Goal: Information Seeking & Learning: Learn about a topic

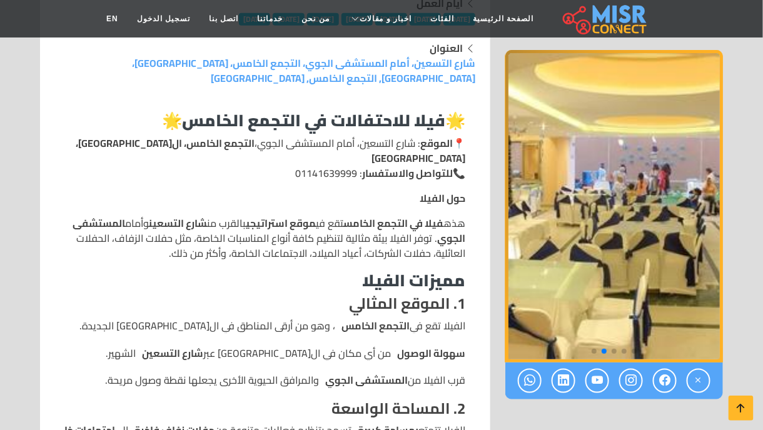
scroll to position [313, 0]
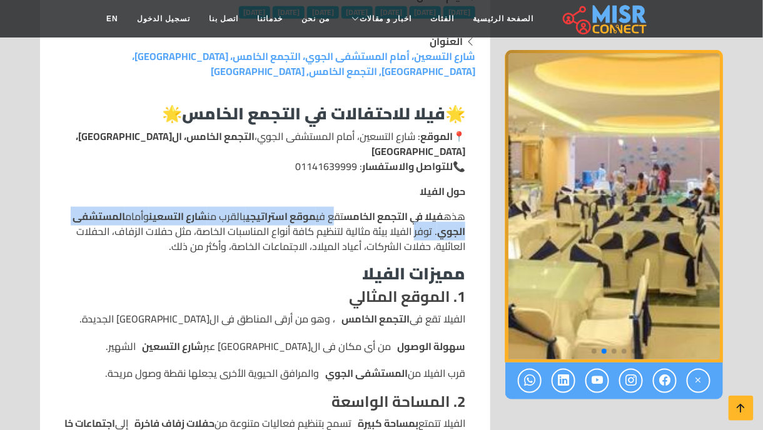
drag, startPoint x: 360, startPoint y: 205, endPoint x: 334, endPoint y: 190, distance: 30.3
click at [334, 209] on p "هذه فيلا في التجمع الخامس تقع في موقع استراتيجي بالقرب من شارع التسعين وأمام ال…" at bounding box center [265, 231] width 400 height 45
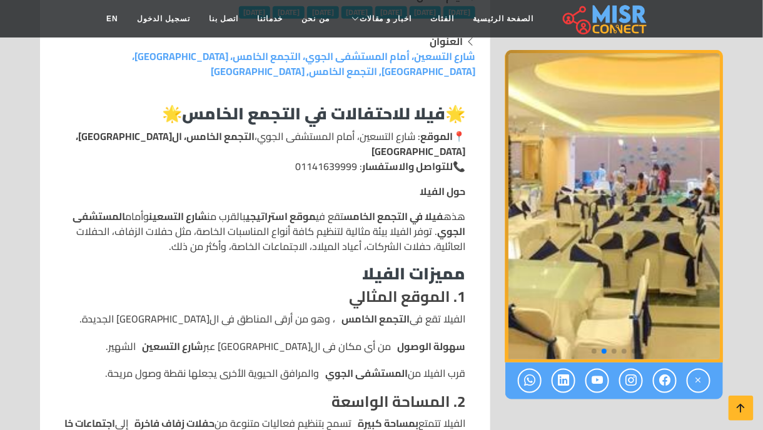
click at [321, 217] on p "هذه فيلا في التجمع الخامس تقع في موقع استراتيجي بالقرب من شارع التسعين وأمام ال…" at bounding box center [265, 231] width 400 height 45
drag, startPoint x: 382, startPoint y: 200, endPoint x: 332, endPoint y: 201, distance: 49.4
click at [332, 209] on p "هذه فيلا في التجمع الخامس تقع في موقع استراتيجي بالقرب من شارع التسعين وأمام ال…" at bounding box center [265, 231] width 400 height 45
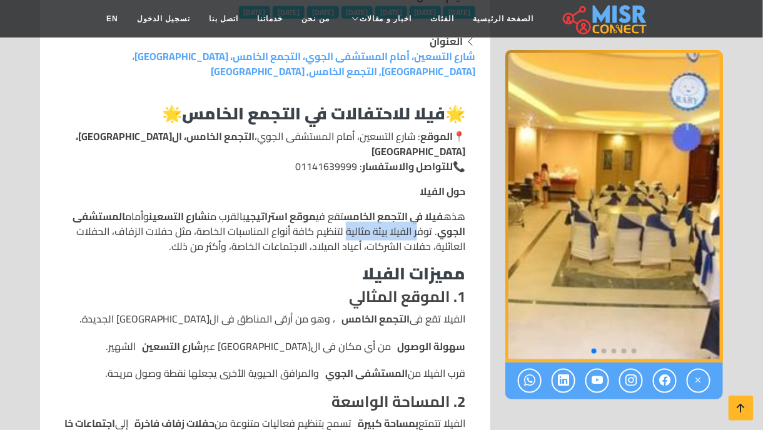
drag, startPoint x: 365, startPoint y: 200, endPoint x: 293, endPoint y: 205, distance: 72.7
click at [293, 209] on p "هذه فيلا في التجمع الخامس تقع في موقع استراتيجي بالقرب من شارع التسعين وأمام ال…" at bounding box center [265, 231] width 400 height 45
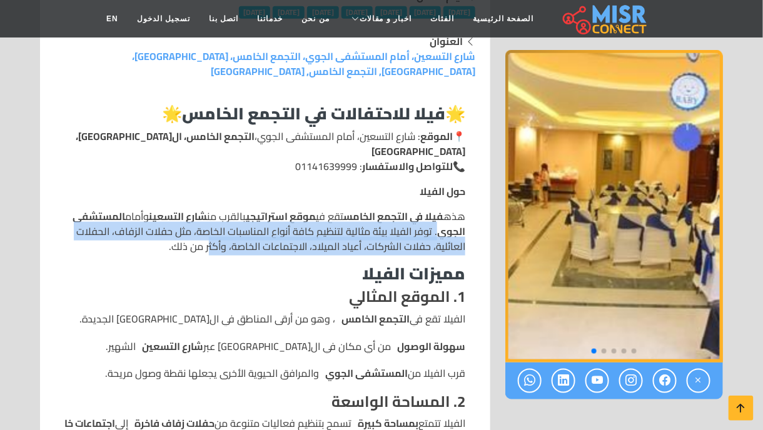
drag, startPoint x: 382, startPoint y: 202, endPoint x: 143, endPoint y: 212, distance: 238.5
click at [143, 212] on p "هذه فيلا في التجمع الخامس تقع في موقع استراتيجي بالقرب من شارع التسعين وأمام ال…" at bounding box center [265, 231] width 400 height 45
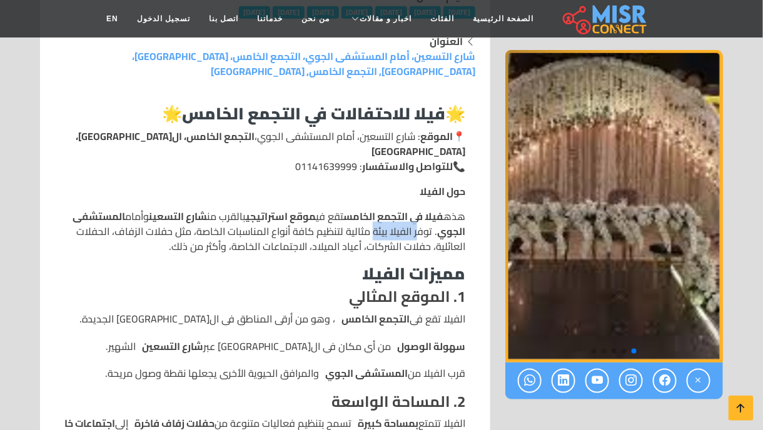
drag, startPoint x: 365, startPoint y: 198, endPoint x: 322, endPoint y: 201, distance: 43.9
click at [322, 209] on p "هذه فيلا في التجمع الخامس تقع في موقع استراتيجي بالقرب من شارع التسعين وأمام ال…" at bounding box center [265, 231] width 400 height 45
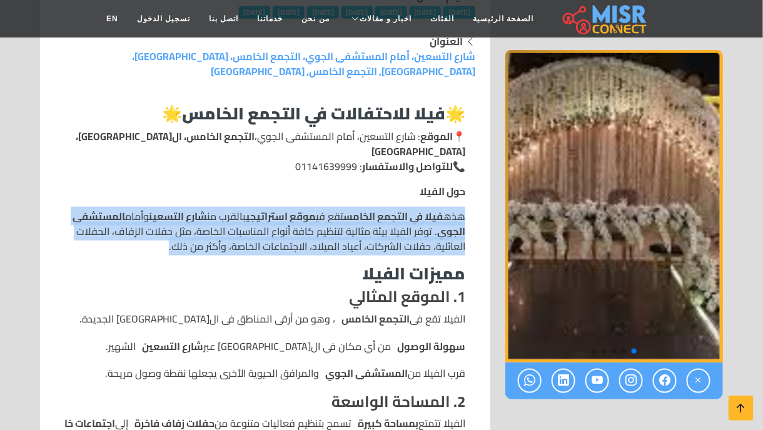
click at [322, 209] on p "هذه فيلا في التجمع الخامس تقع في موقع استراتيجي بالقرب من شارع التسعين وأمام ال…" at bounding box center [265, 231] width 400 height 45
click at [242, 209] on p "هذه فيلا في التجمع الخامس تقع في موقع استراتيجي بالقرب من شارع التسعين وأمام ال…" at bounding box center [265, 231] width 400 height 45
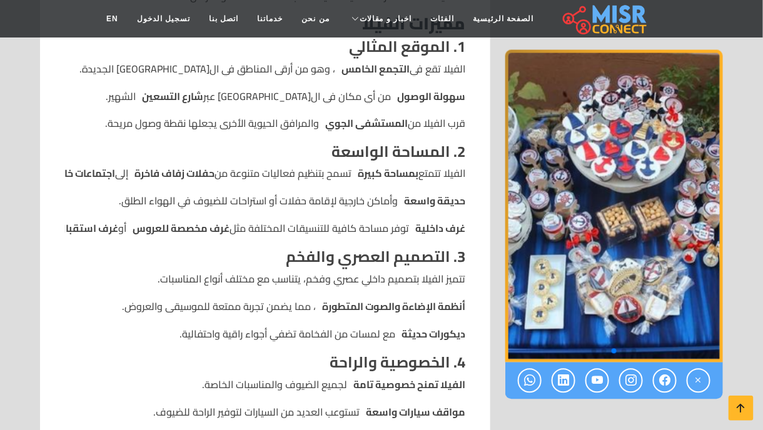
scroll to position [626, 0]
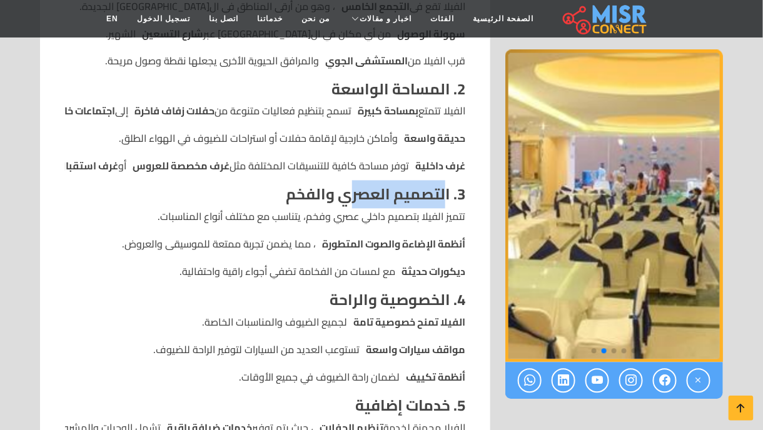
drag, startPoint x: 445, startPoint y: 156, endPoint x: 354, endPoint y: 175, distance: 93.4
click at [354, 181] on strong "3. التصميم العصري والفخم" at bounding box center [376, 195] width 180 height 28
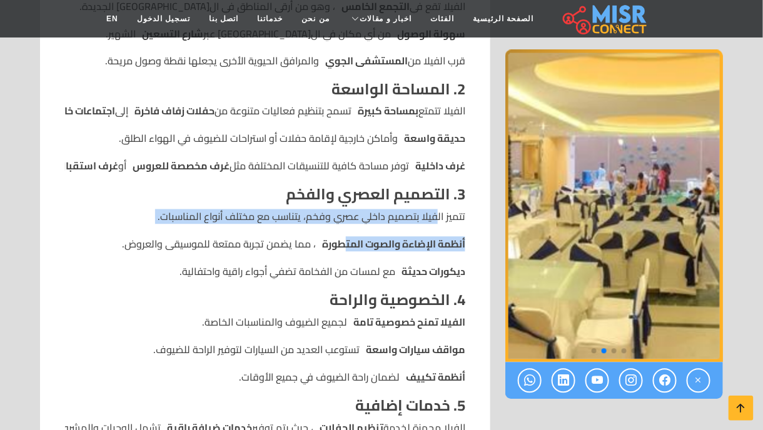
drag, startPoint x: 438, startPoint y: 186, endPoint x: 342, endPoint y: 220, distance: 102.7
click at [342, 220] on ul "تتميز الفيلا بتصميم داخلي عصري وفخم، يتناسب مع مختلف أنواع المناسبات. أنظمة الإ…" at bounding box center [265, 245] width 400 height 70
click at [342, 237] on strong "أنظمة الإضاءة والصوت المتطورة" at bounding box center [393, 244] width 143 height 15
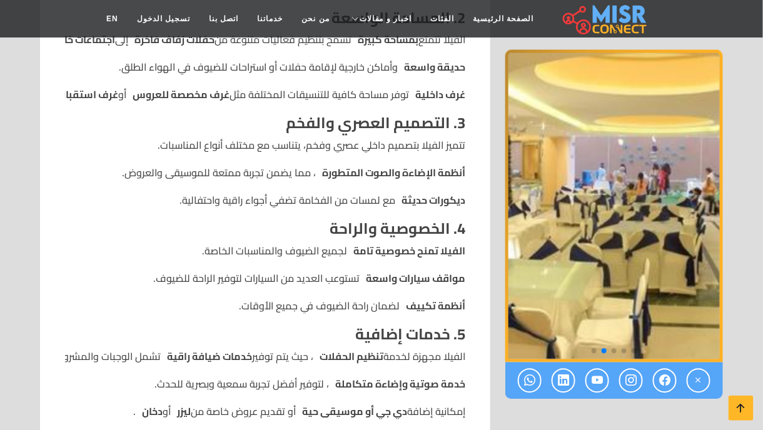
scroll to position [751, 0]
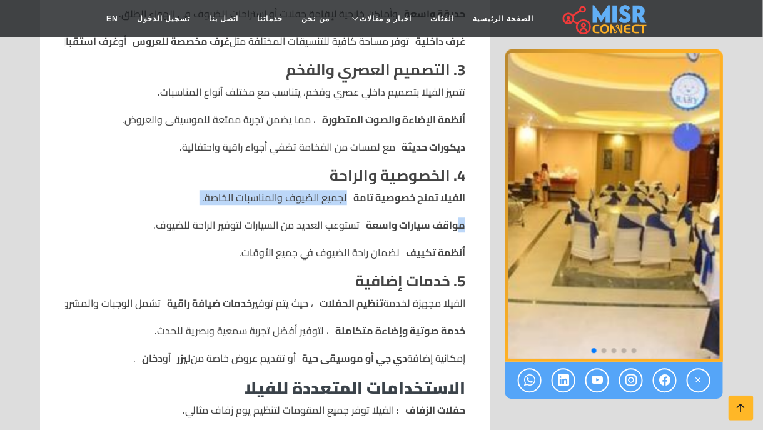
drag, startPoint x: 457, startPoint y: 176, endPoint x: 353, endPoint y: 166, distance: 103.6
click at [353, 190] on ul "الفيلا تمنح خصوصية تامة لجميع الضيوف والمناسبات الخاصة. مواقف سيارات واسعة تستو…" at bounding box center [265, 225] width 400 height 70
click at [353, 190] on li "الفيلا تمنح خصوصية تامة لجميع الضيوف والمناسبات الخاصة." at bounding box center [265, 197] width 400 height 15
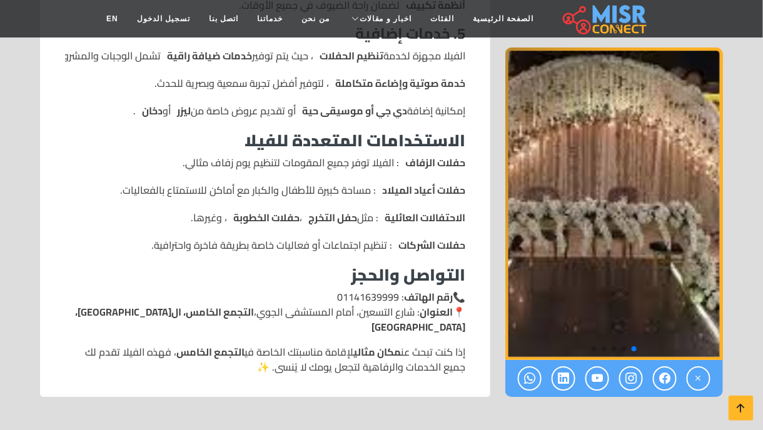
scroll to position [1001, 0]
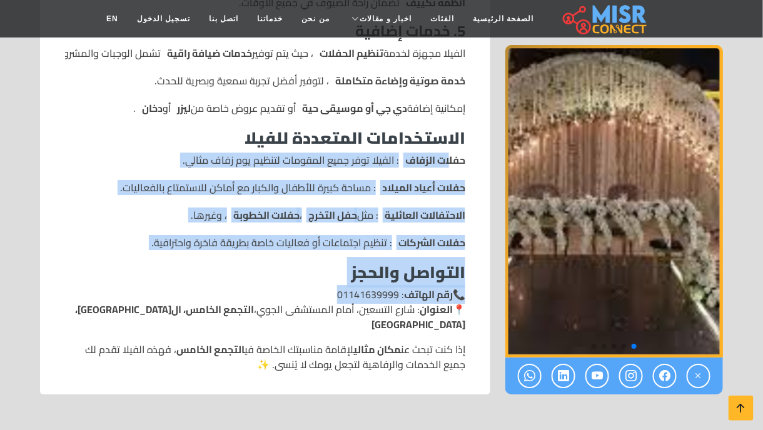
drag, startPoint x: 449, startPoint y: 126, endPoint x: 240, endPoint y: 254, distance: 244.8
click at [225, 263] on h3 "التواصل والحجز" at bounding box center [265, 272] width 400 height 19
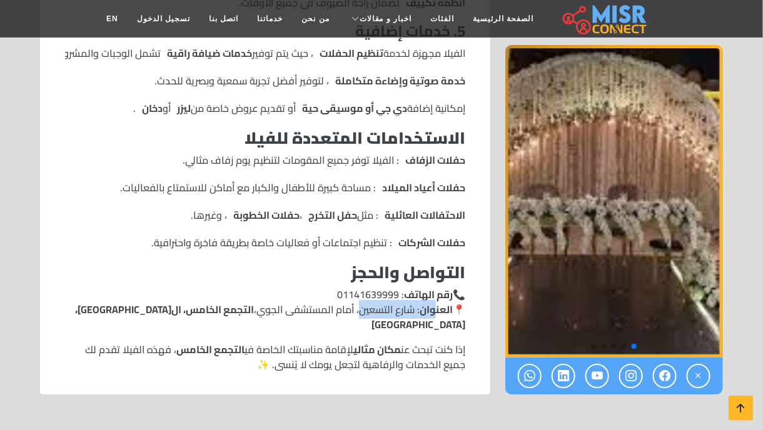
drag, startPoint x: 432, startPoint y: 276, endPoint x: 356, endPoint y: 277, distance: 75.7
click at [356, 287] on p "📞 رقم الهاتف : 01141639999 📍 العنوان : شارع التسعين، أمام المستشفى الجوي، التجم…" at bounding box center [265, 309] width 400 height 45
click at [361, 287] on p "📞 رقم الهاتف : 01141639999 📍 العنوان : شارع التسعين، أمام المستشفى الجوي، التجم…" at bounding box center [265, 309] width 400 height 45
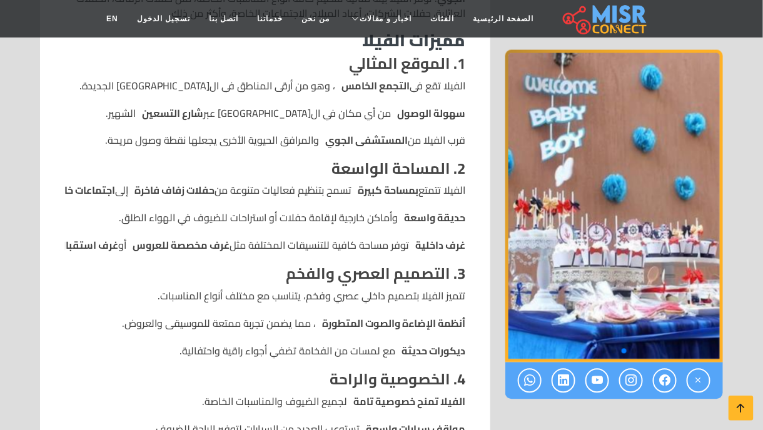
scroll to position [500, 0]
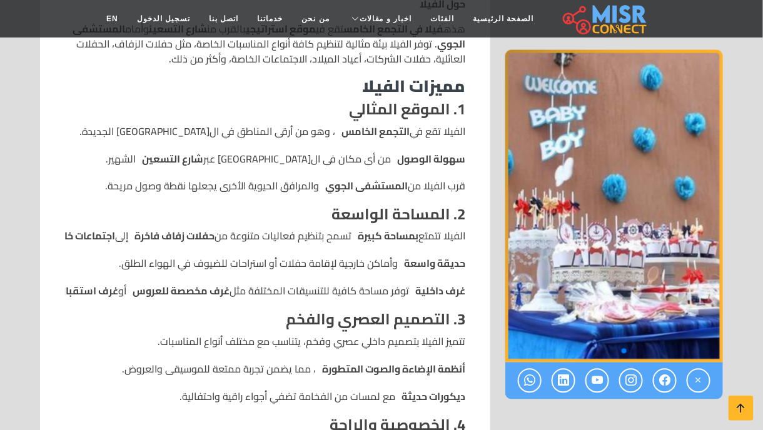
click at [595, 220] on img "2 / 5" at bounding box center [614, 206] width 218 height 313
click at [636, 384] on icon at bounding box center [631, 381] width 11 height 21
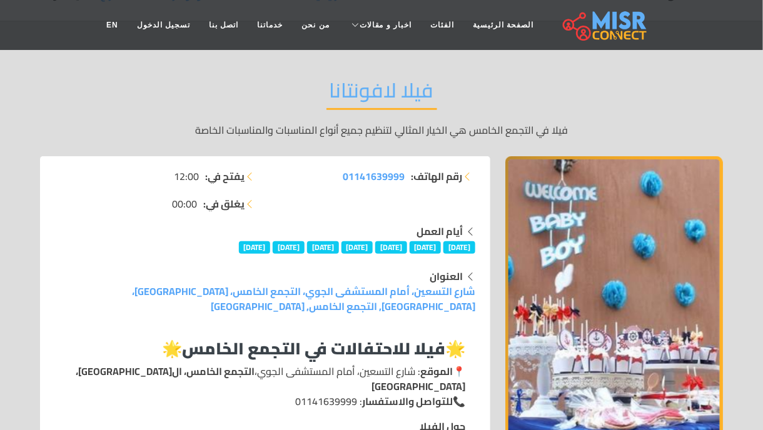
scroll to position [0, 0]
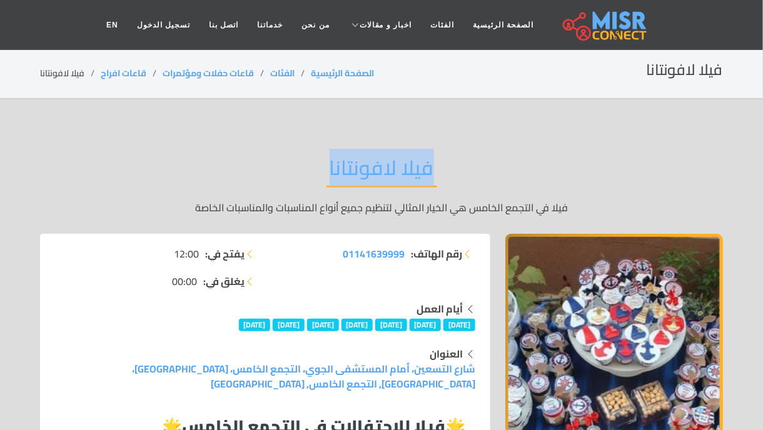
drag, startPoint x: 327, startPoint y: 173, endPoint x: 433, endPoint y: 172, distance: 106.3
click at [433, 172] on h2 "فيلا لافونتانا" at bounding box center [382, 172] width 111 height 32
copy h2 "فيلا لافونتانا"
